Goal: Transaction & Acquisition: Purchase product/service

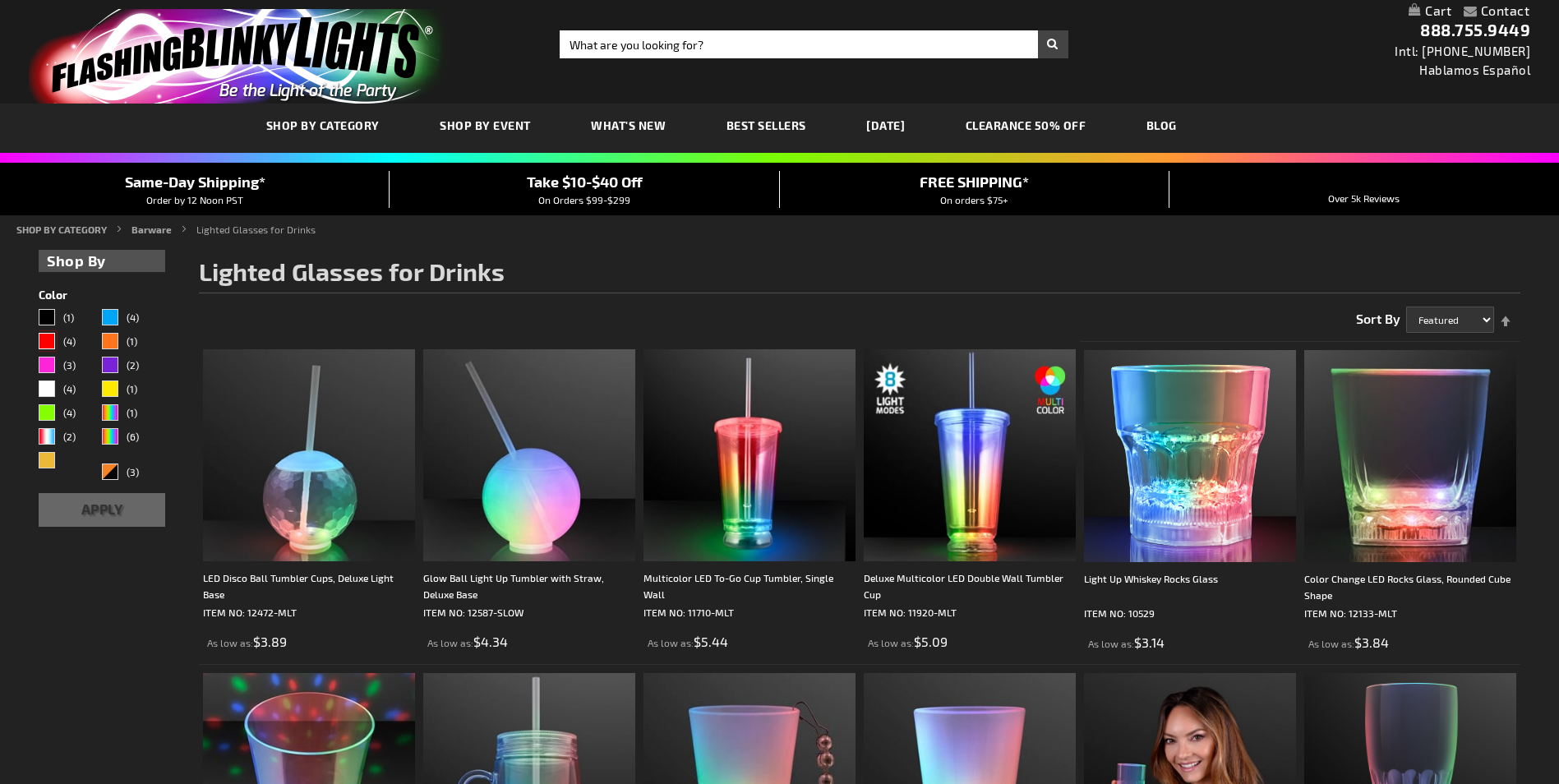
click at [45, 340] on div "Red" at bounding box center [46, 340] width 17 height 17
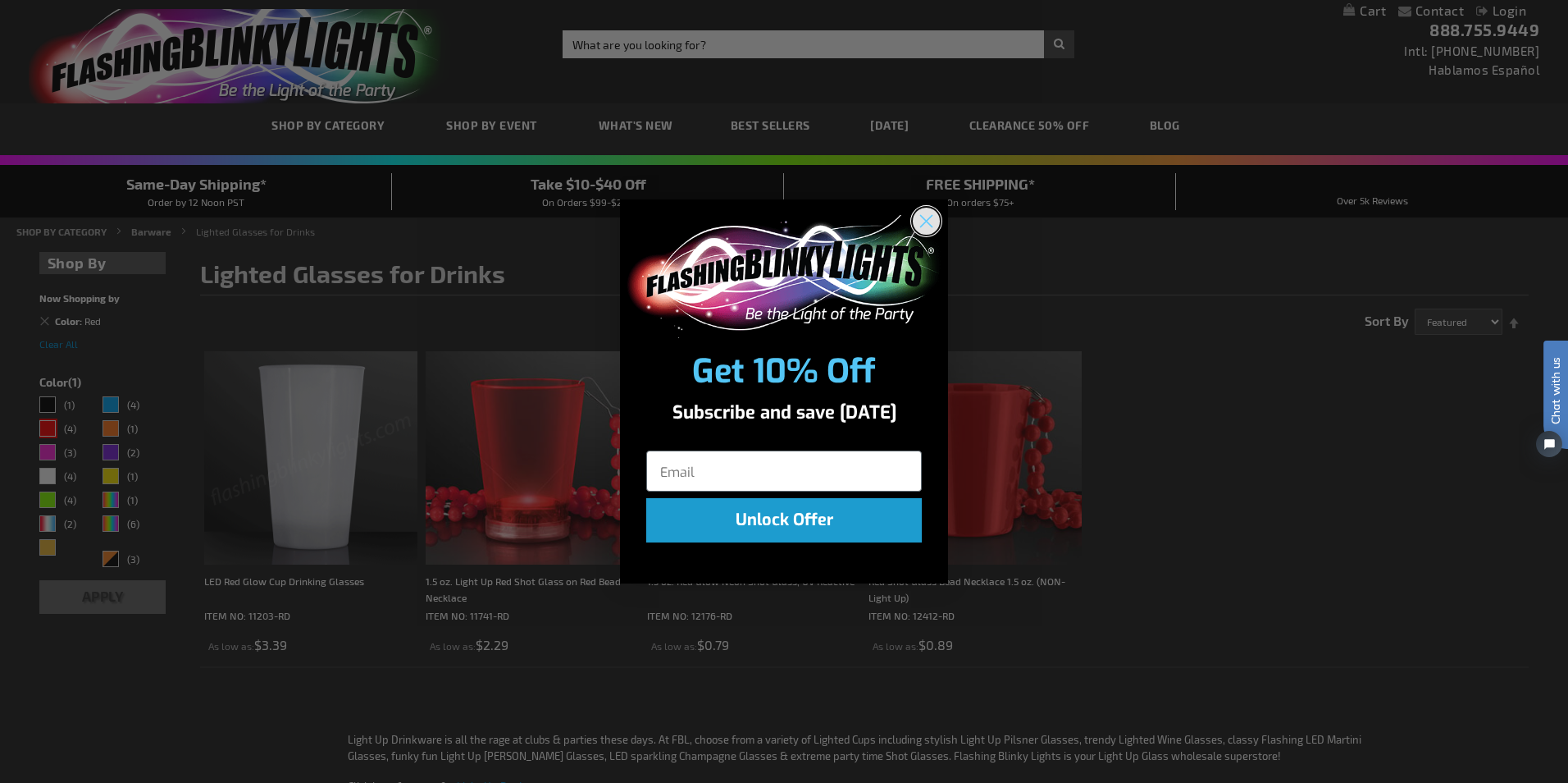
click at [933, 221] on circle "Close dialog" at bounding box center [926, 220] width 27 height 27
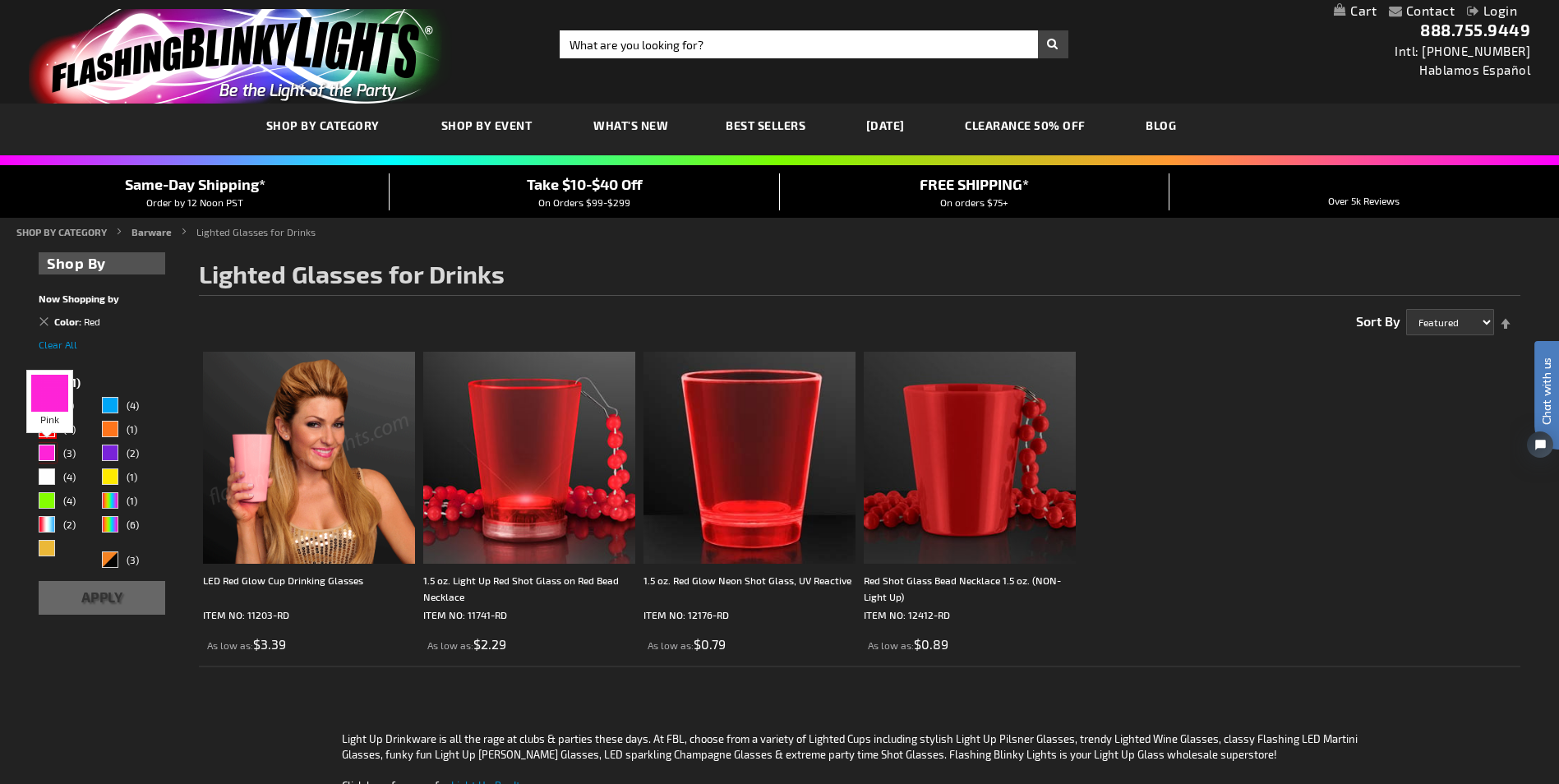
click at [42, 450] on div "Pink" at bounding box center [46, 452] width 17 height 17
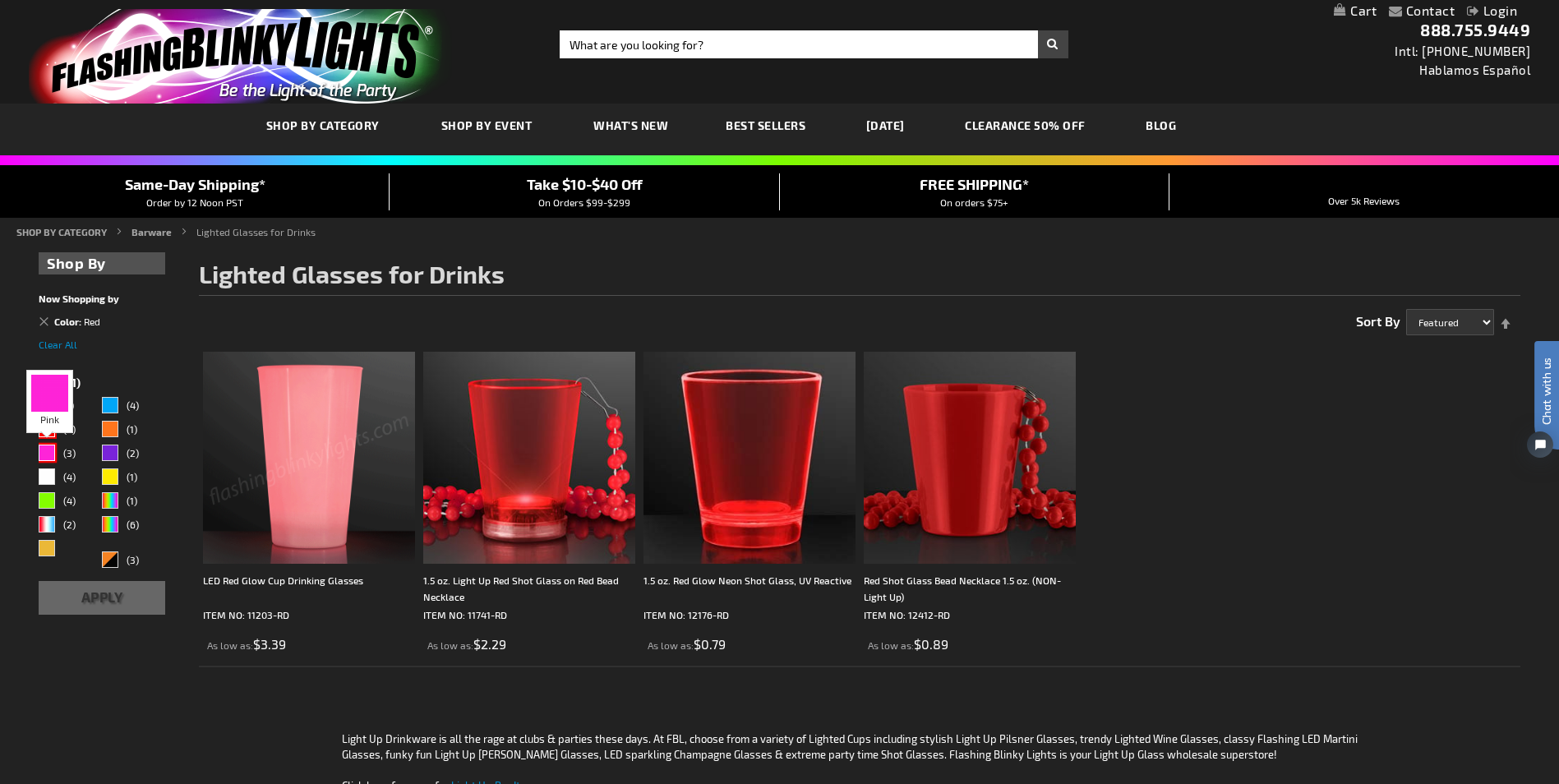
click at [42, 450] on div "Pink" at bounding box center [46, 452] width 17 height 17
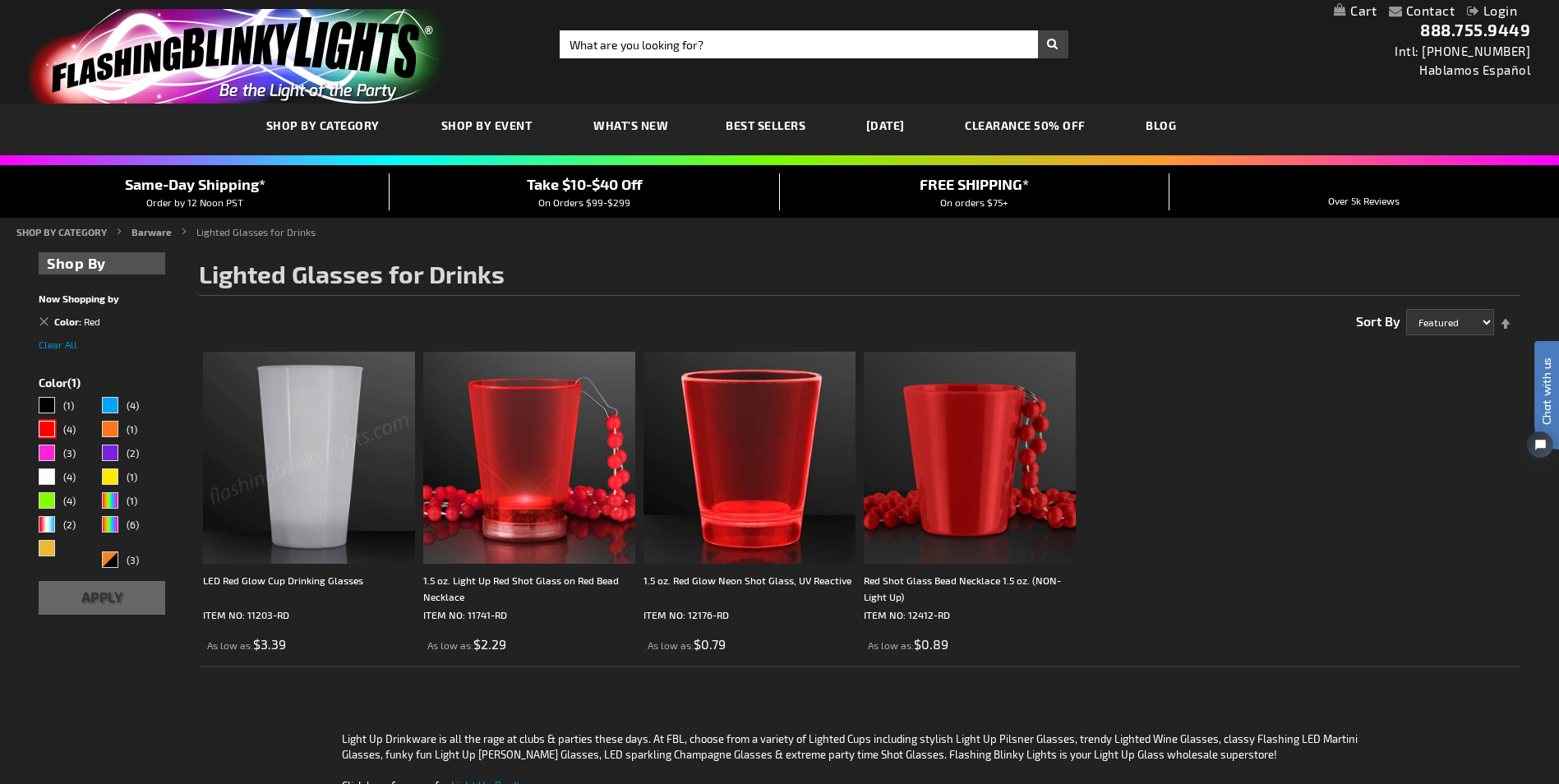
click at [39, 314] on link "Remove This Item" at bounding box center [39, 314] width 0 height 0
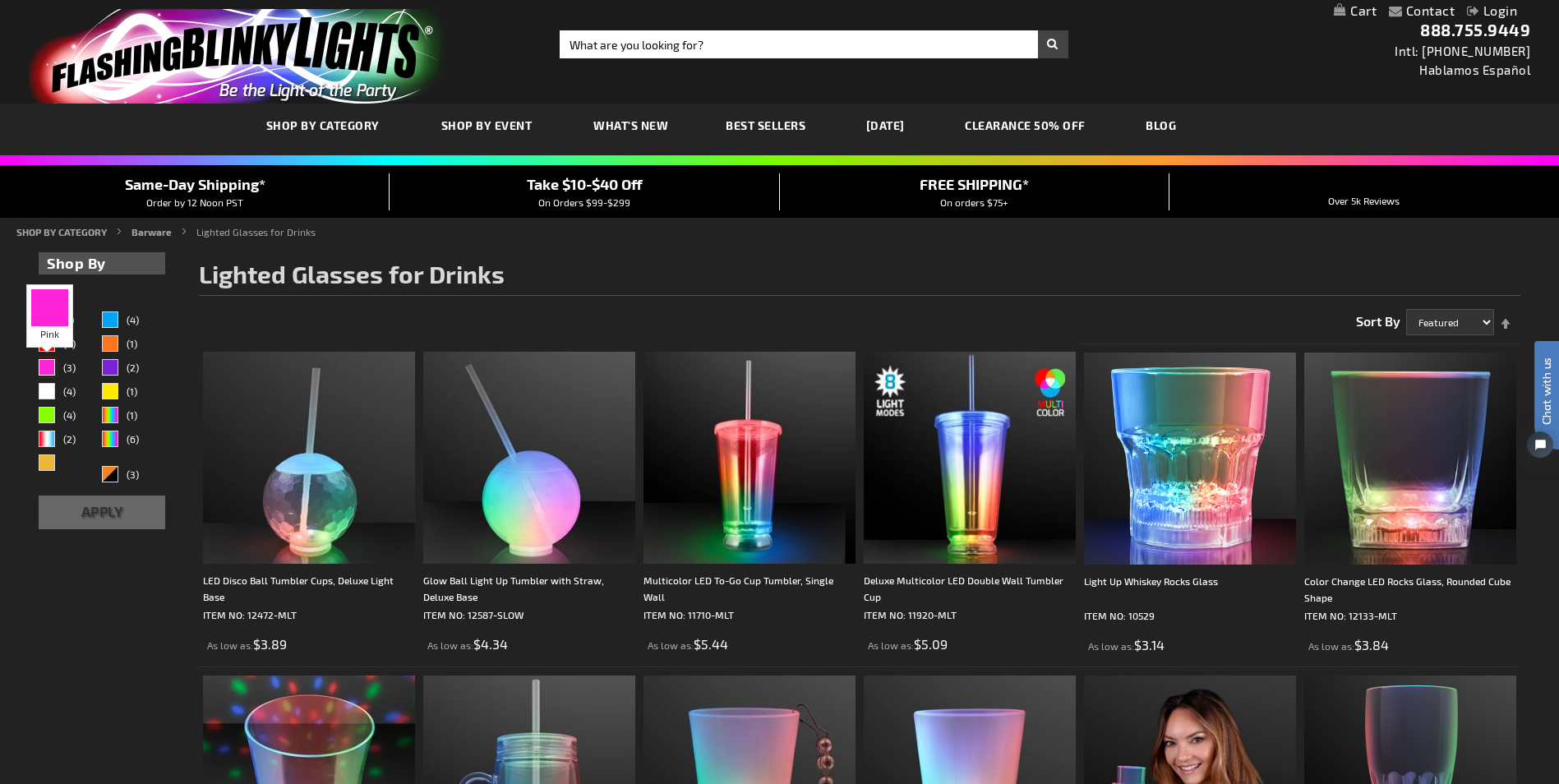
click at [40, 369] on div "Pink" at bounding box center [46, 367] width 17 height 17
click at [46, 369] on div "Pink" at bounding box center [46, 367] width 17 height 17
click at [46, 368] on div "Pink" at bounding box center [46, 367] width 17 height 17
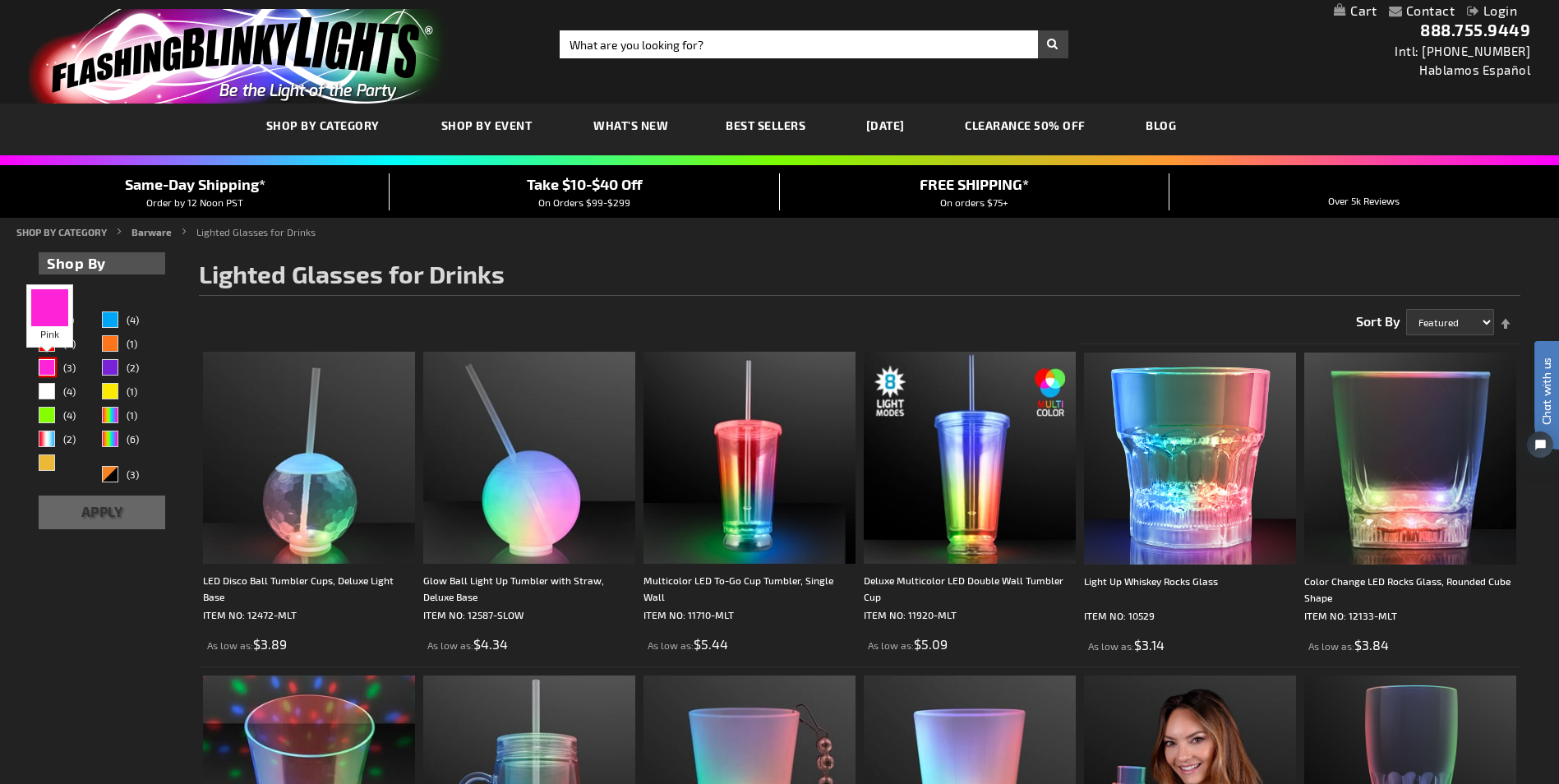
click at [46, 368] on div "Pink" at bounding box center [46, 367] width 17 height 17
click at [58, 304] on div "Color (1) (4) (4) (1)" at bounding box center [102, 389] width 126 height 199
click at [53, 368] on div "Pink" at bounding box center [46, 367] width 17 height 17
click at [47, 365] on div "Pink" at bounding box center [46, 367] width 17 height 17
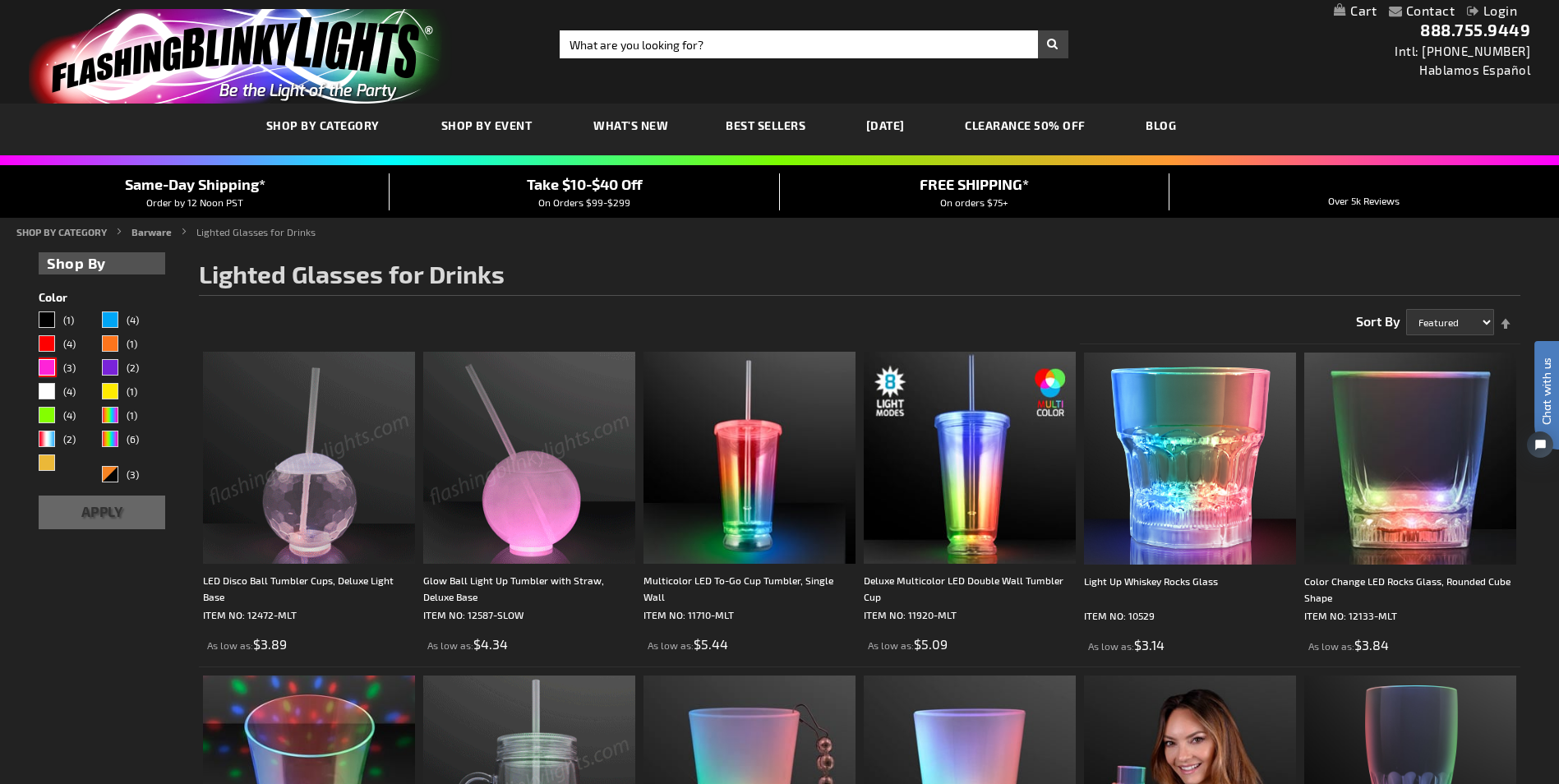
click at [67, 363] on span "(3)" at bounding box center [69, 367] width 12 height 11
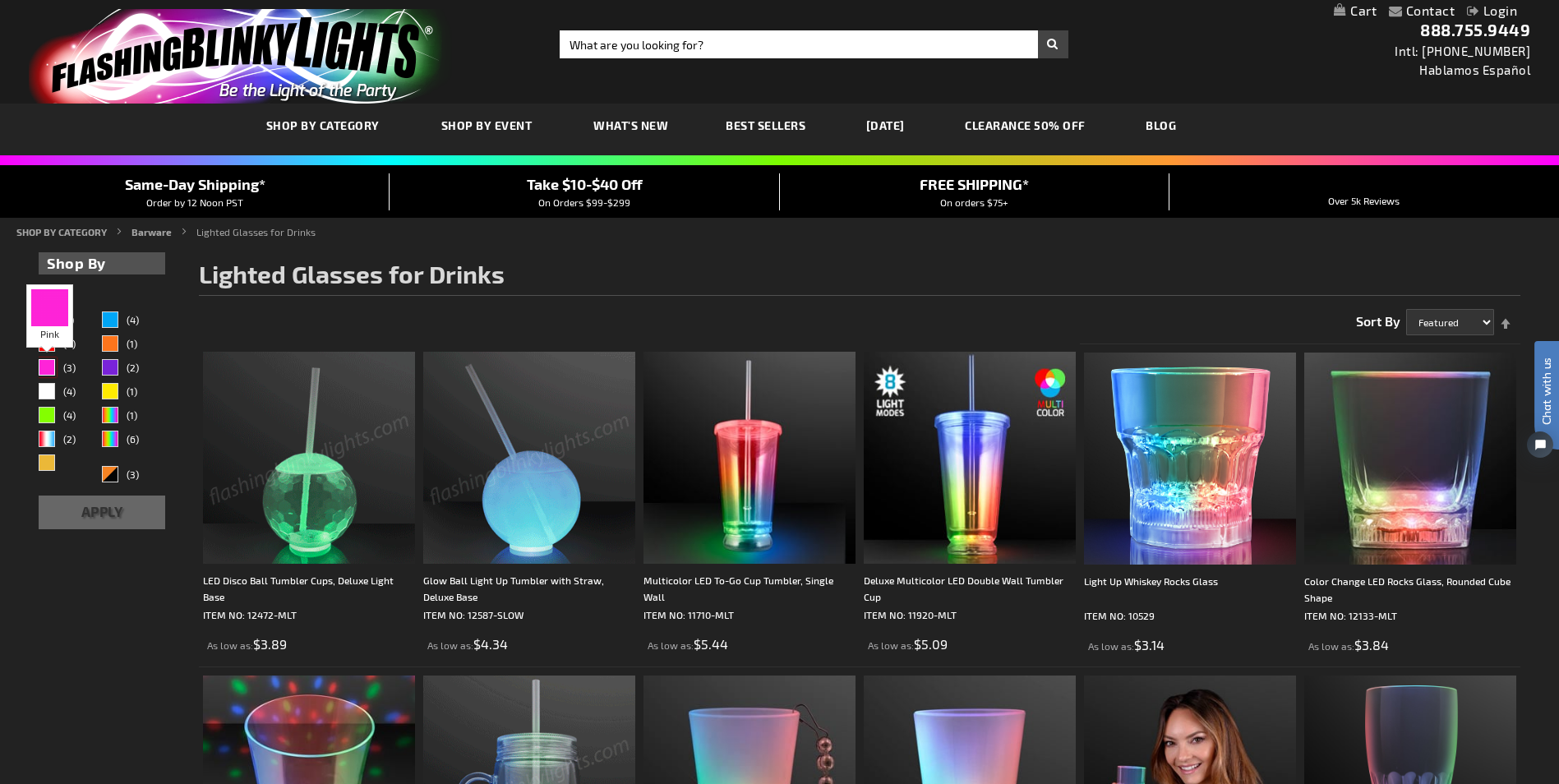
click at [47, 363] on div "Pink" at bounding box center [46, 367] width 17 height 17
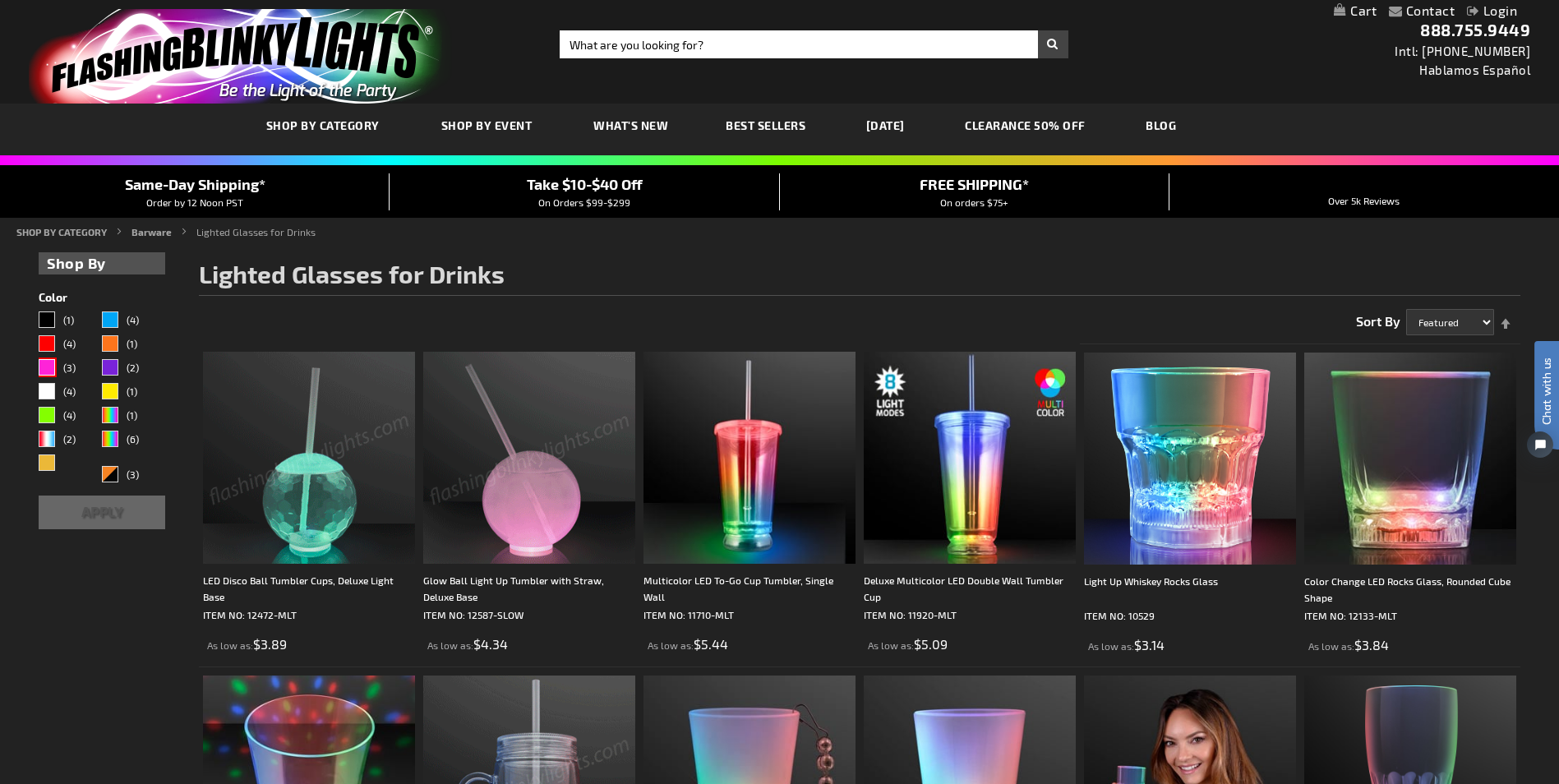
click at [98, 499] on button "Apply" at bounding box center [102, 512] width 126 height 33
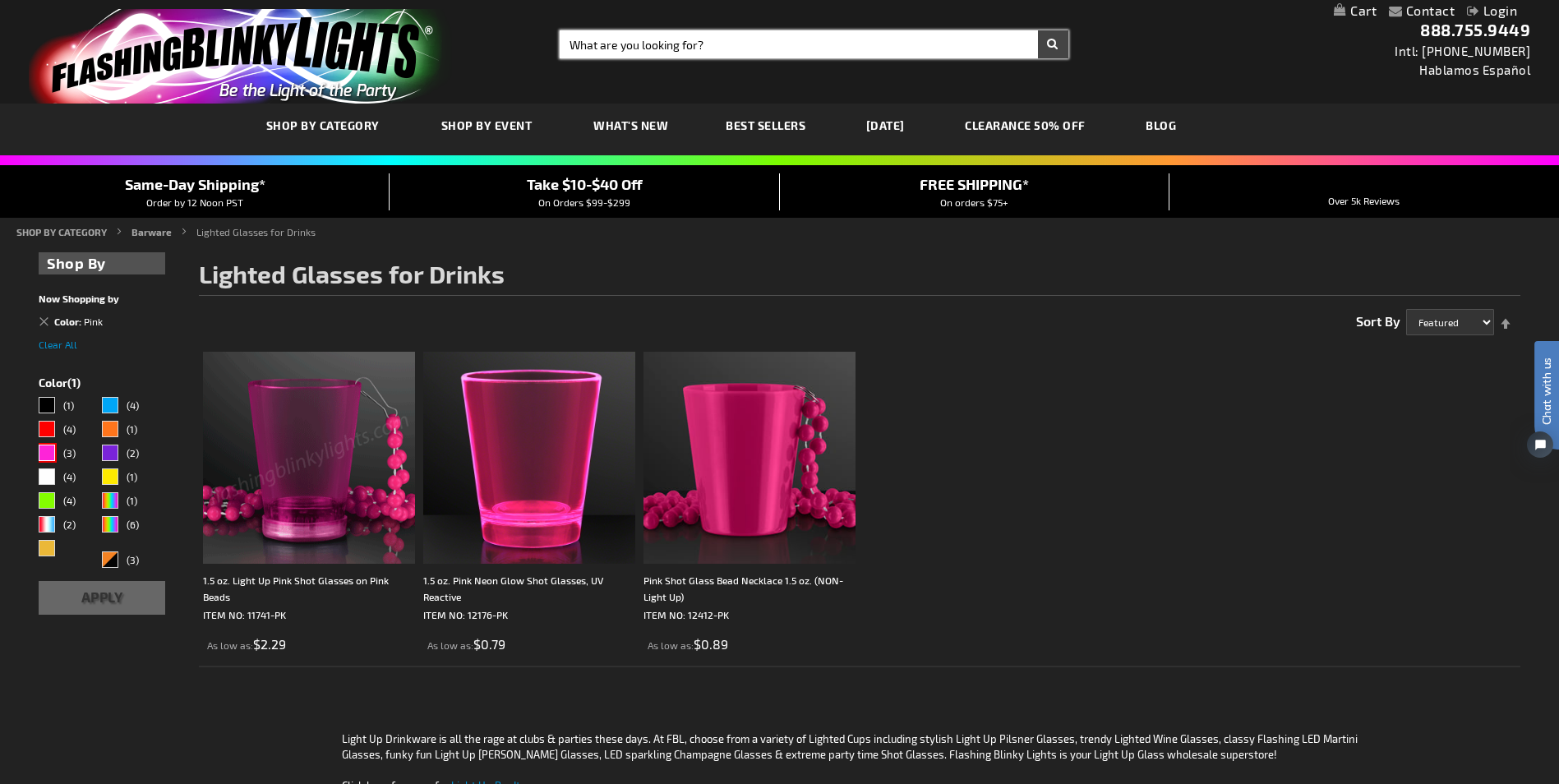
click at [745, 40] on input "Search" at bounding box center [813, 45] width 508 height 28
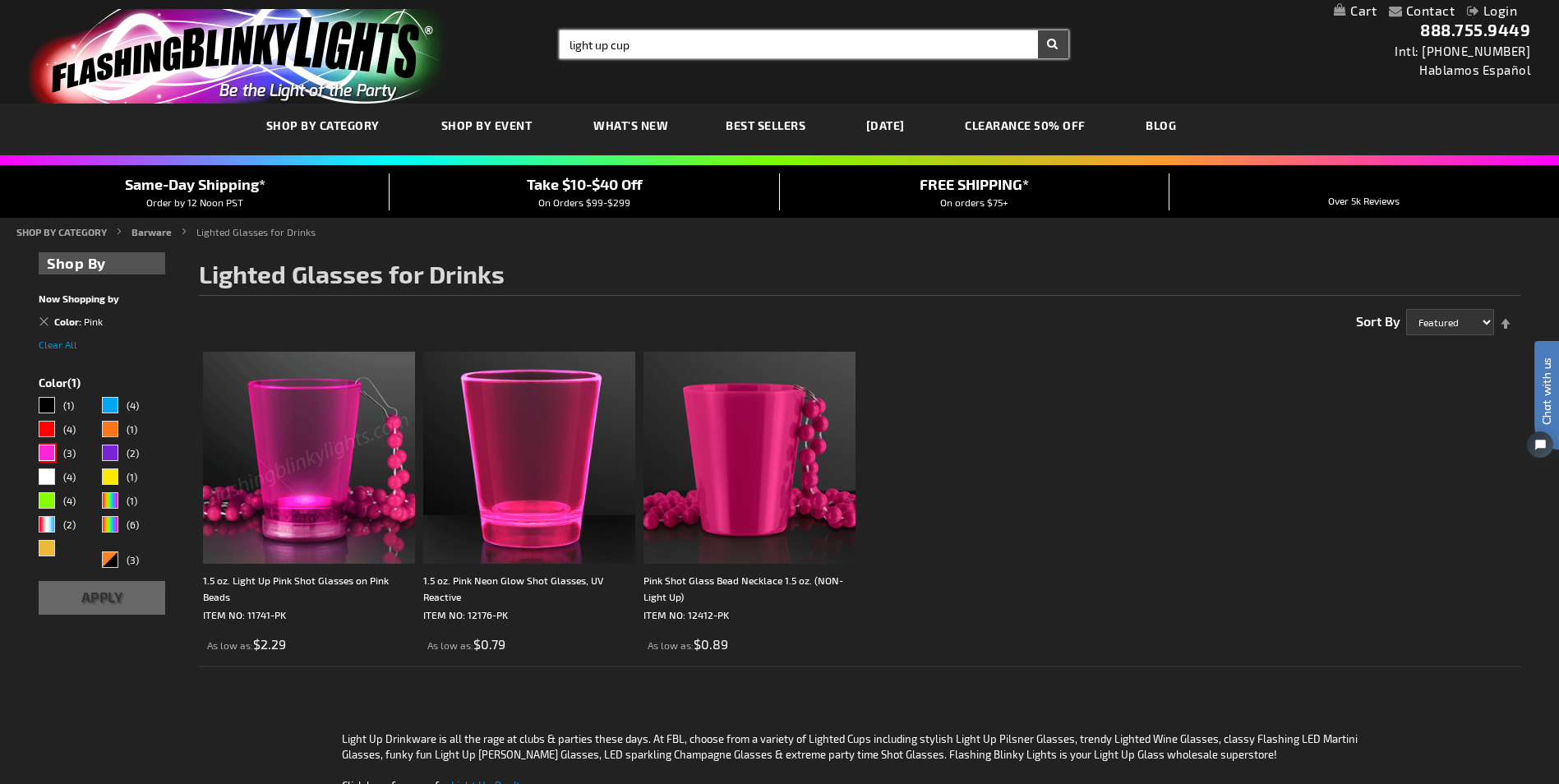
type input "light up cup"
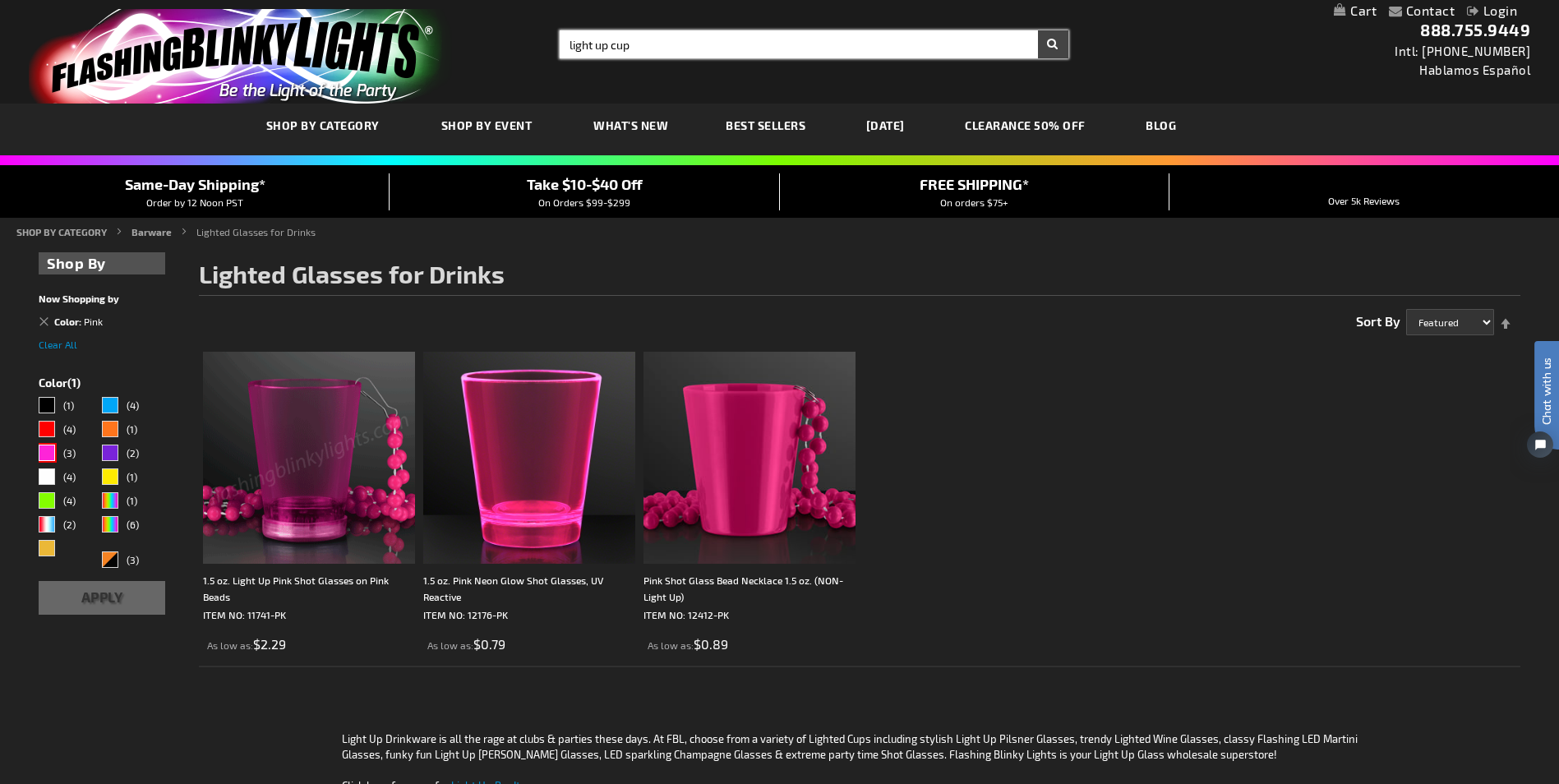
click at [1038, 31] on button "Search" at bounding box center [1053, 45] width 31 height 28
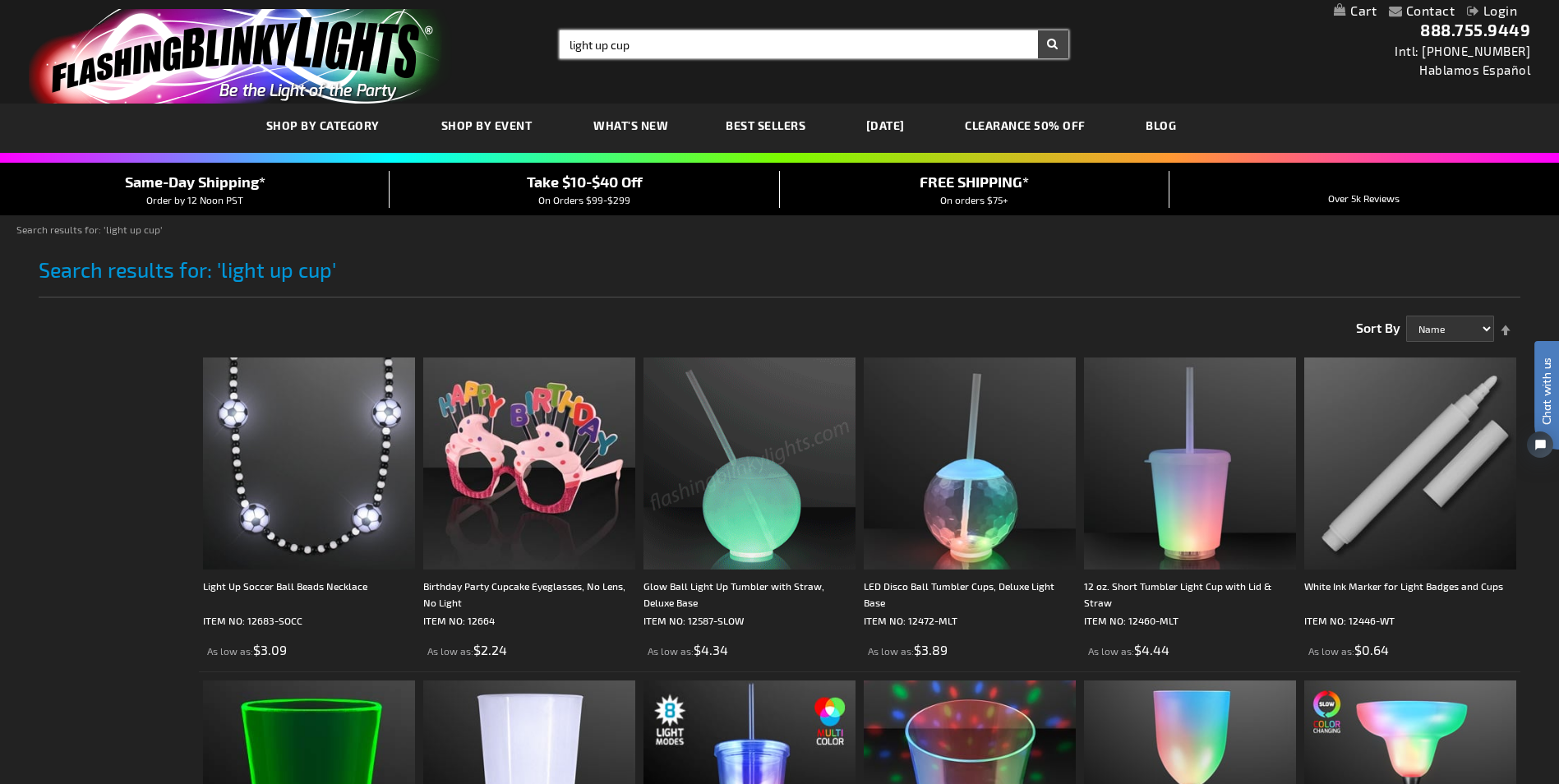
drag, startPoint x: 557, startPoint y: 61, endPoint x: 510, endPoint y: 60, distance: 47.0
click at [510, 60] on div "Toggle Nav Search Search light up cup × Search 888.755.9449 Intl: [PHONE_NUMBER…" at bounding box center [779, 52] width 1559 height 103
type input "12oz cup"
click at [1038, 31] on button "Search" at bounding box center [1053, 45] width 31 height 28
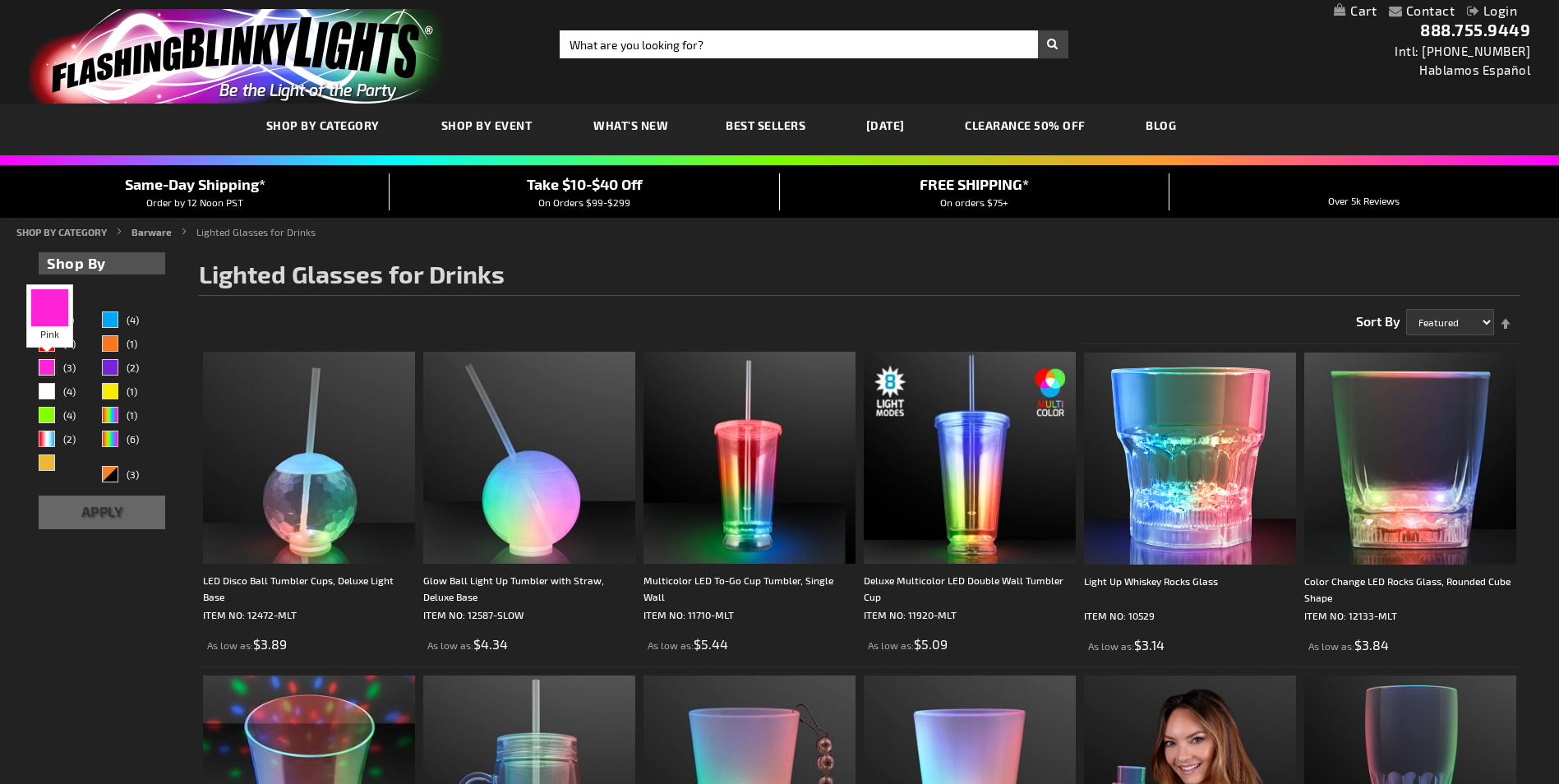
click at [45, 367] on div "Pink" at bounding box center [46, 367] width 17 height 17
click at [43, 364] on div "Pink" at bounding box center [46, 367] width 17 height 17
click at [44, 364] on div "Pink" at bounding box center [46, 367] width 17 height 17
click at [113, 510] on button "Apply" at bounding box center [102, 512] width 126 height 33
